Goal: Information Seeking & Learning: Understand process/instructions

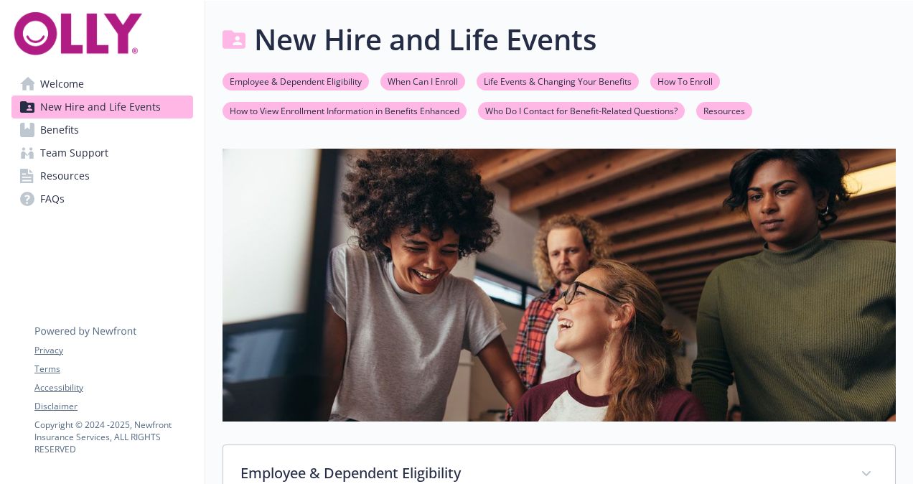
scroll to position [1077, 0]
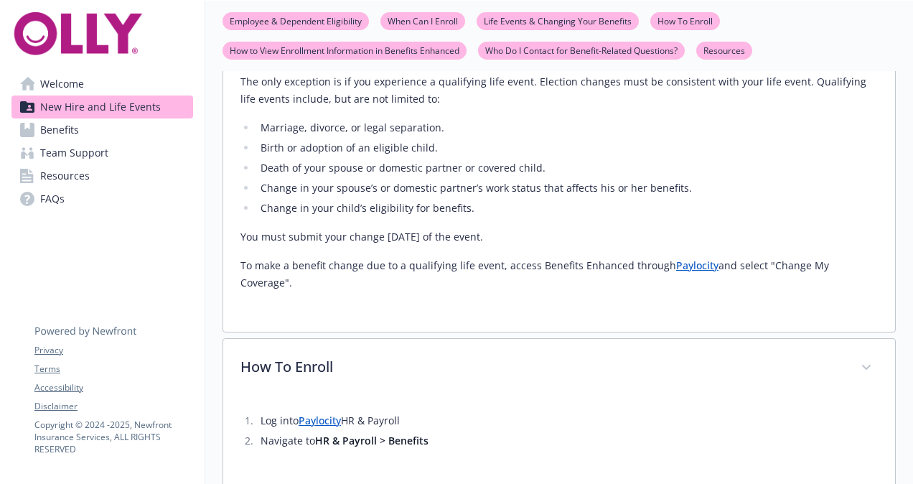
click at [353, 228] on p "You must submit your change [DATE] of the event." at bounding box center [558, 236] width 637 height 17
click at [392, 183] on div "Once you have made your elections, you cannot change your benefits until the ne…" at bounding box center [558, 168] width 637 height 247
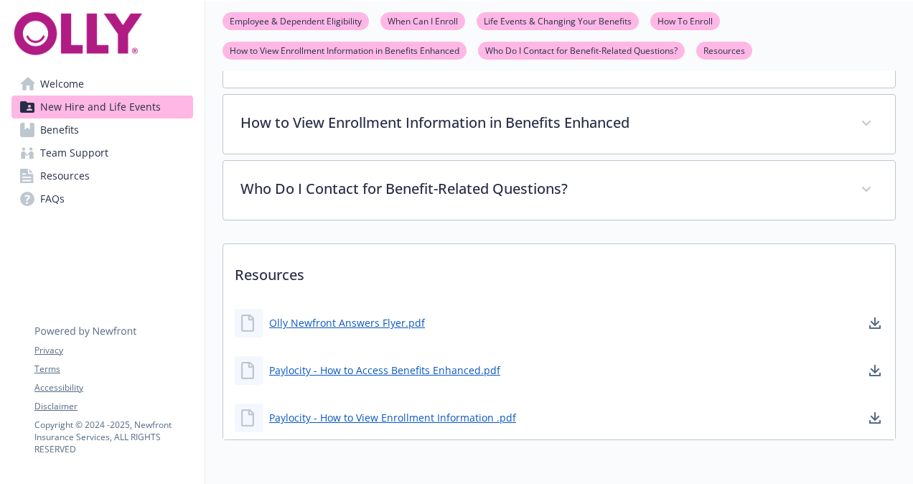
scroll to position [1494, 0]
